Goal: Find specific page/section: Find specific page/section

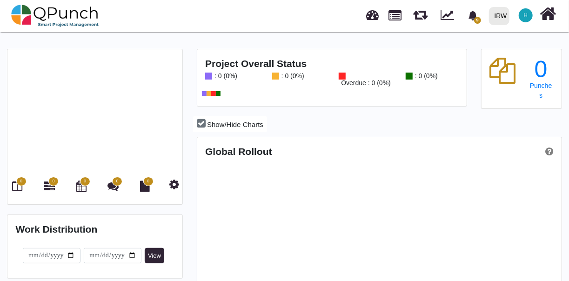
scroll to position [158, 363]
click at [20, 186] on icon at bounding box center [18, 186] width 10 height 11
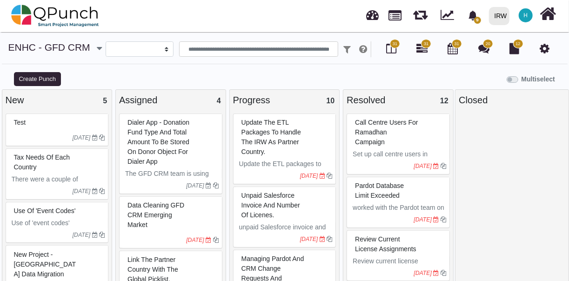
select select
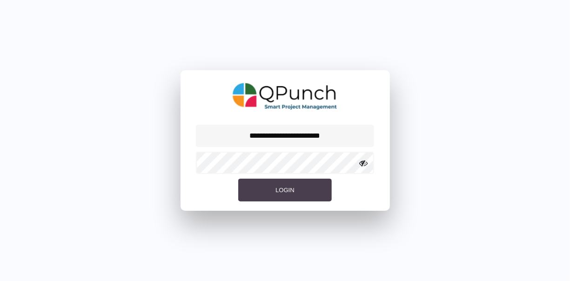
click at [293, 194] on button "Login" at bounding box center [284, 190] width 93 height 23
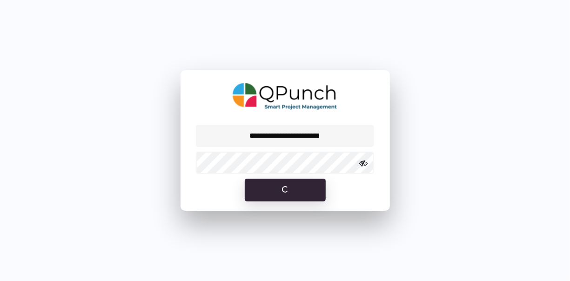
click at [365, 165] on icon at bounding box center [364, 163] width 8 height 8
